Goal: Transaction & Acquisition: Download file/media

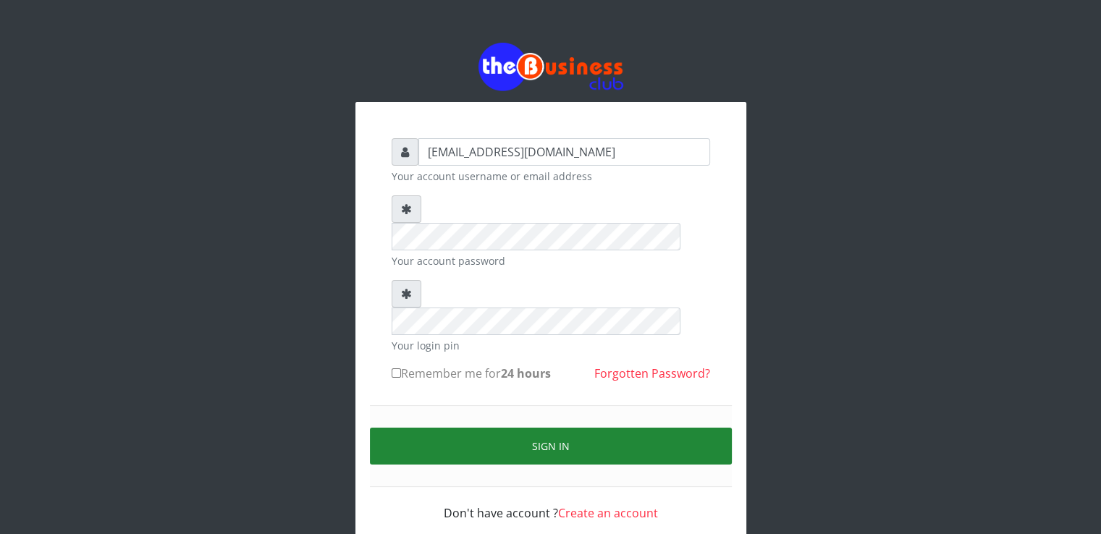
click at [472, 428] on button "Sign in" at bounding box center [551, 446] width 362 height 37
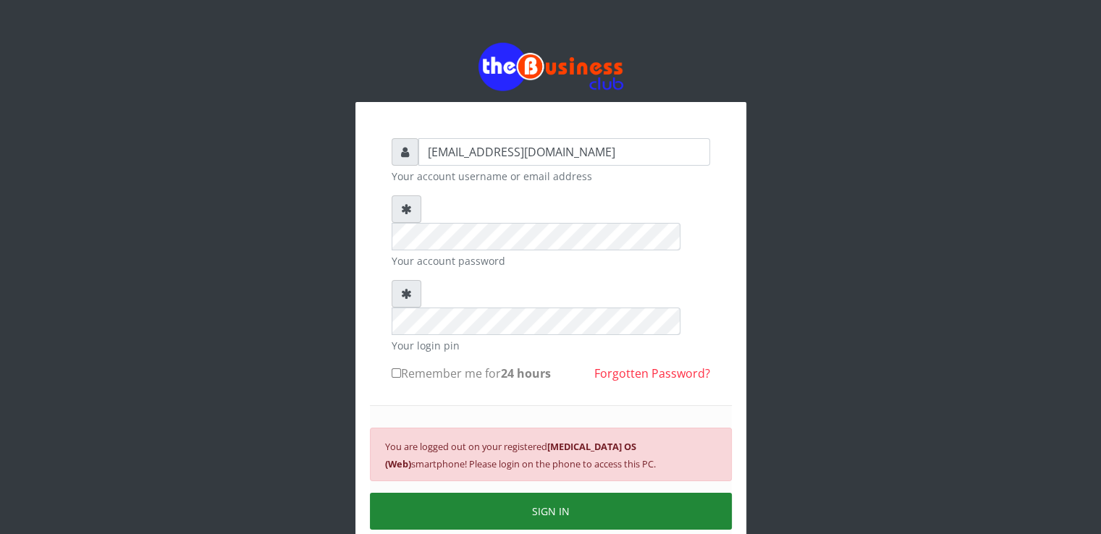
click at [458, 493] on button "SIGN IN" at bounding box center [551, 511] width 362 height 37
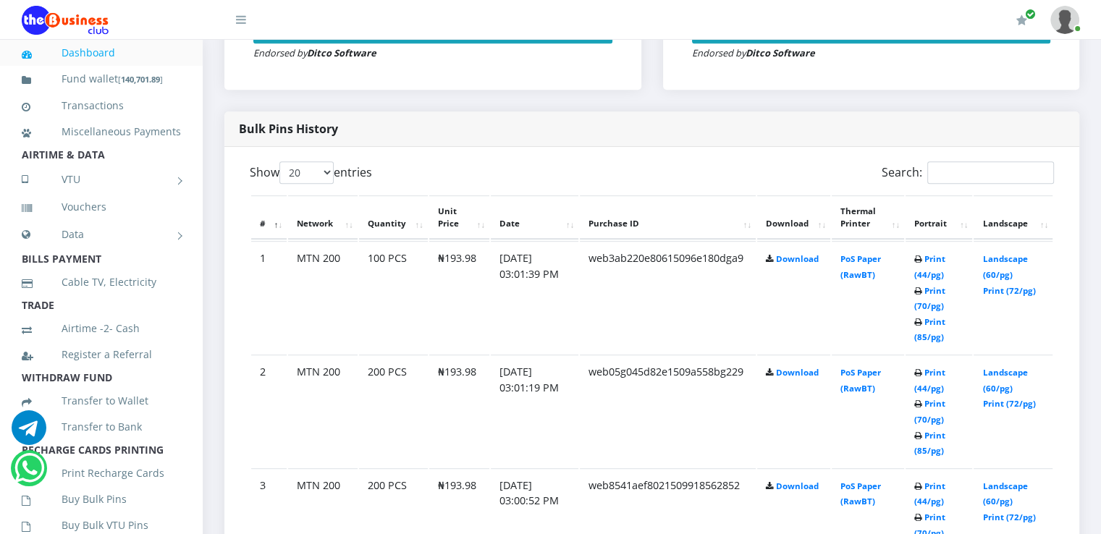
scroll to position [677, 0]
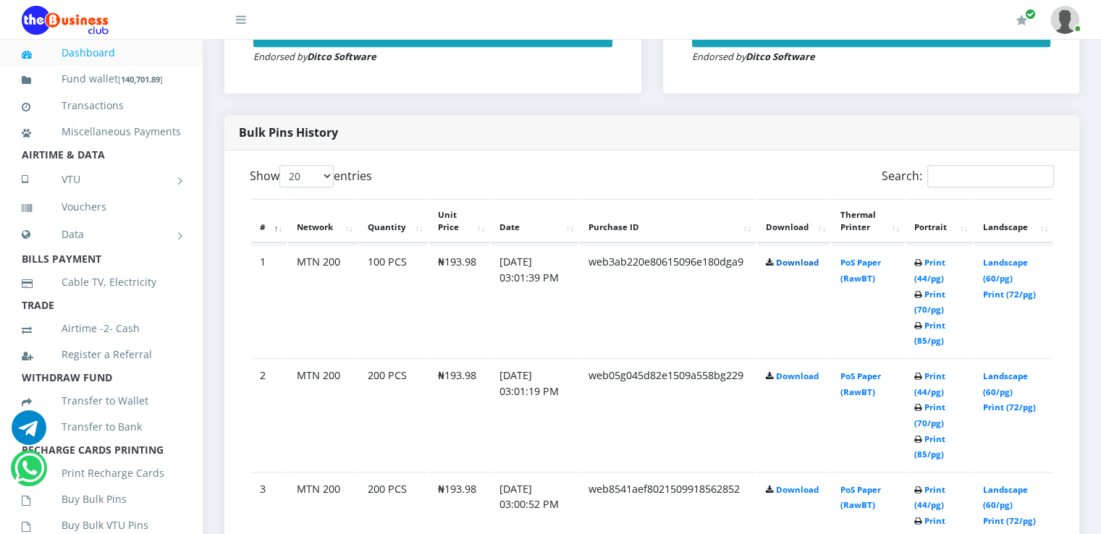
click at [796, 261] on link "Download" at bounding box center [797, 262] width 43 height 11
click at [799, 372] on link "Download" at bounding box center [797, 376] width 43 height 11
click at [800, 487] on link "Download" at bounding box center [797, 489] width 43 height 11
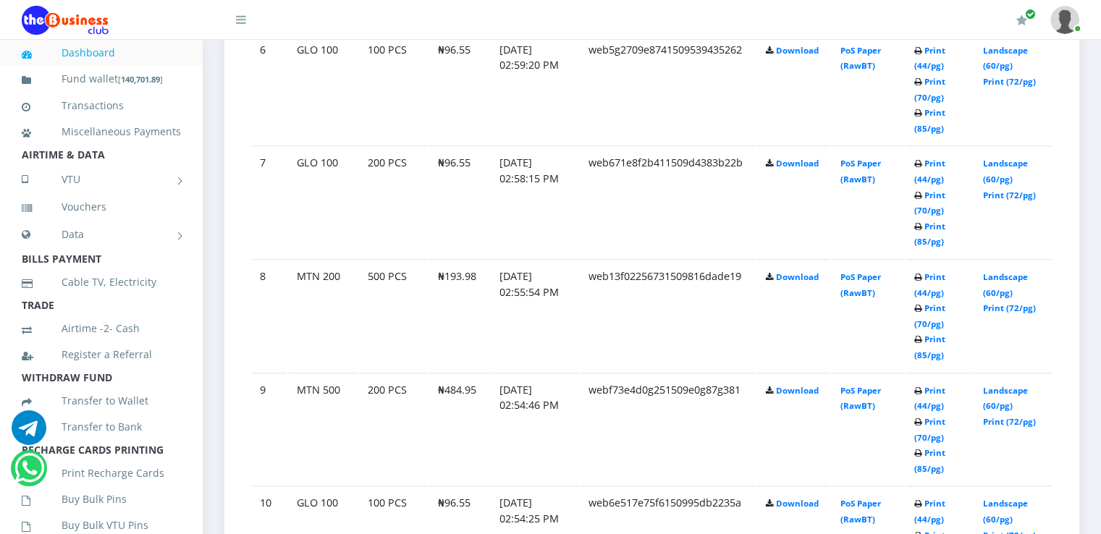
scroll to position [1479, 0]
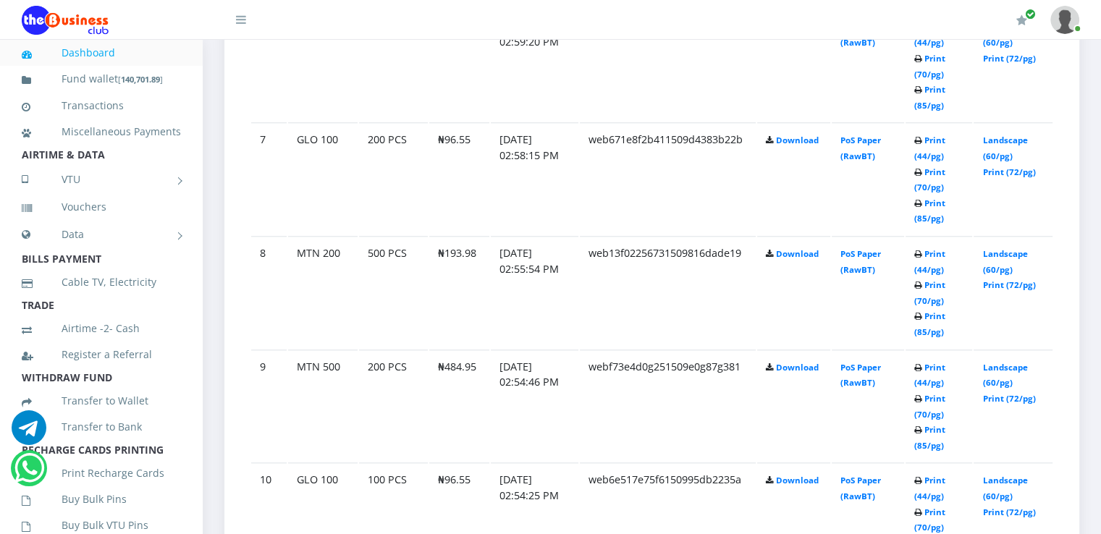
click at [796, 242] on td "Download" at bounding box center [793, 292] width 73 height 112
click at [797, 249] on link "Download" at bounding box center [797, 253] width 43 height 11
click at [802, 362] on link "Download" at bounding box center [797, 367] width 43 height 11
